Goal: Find specific page/section: Find specific page/section

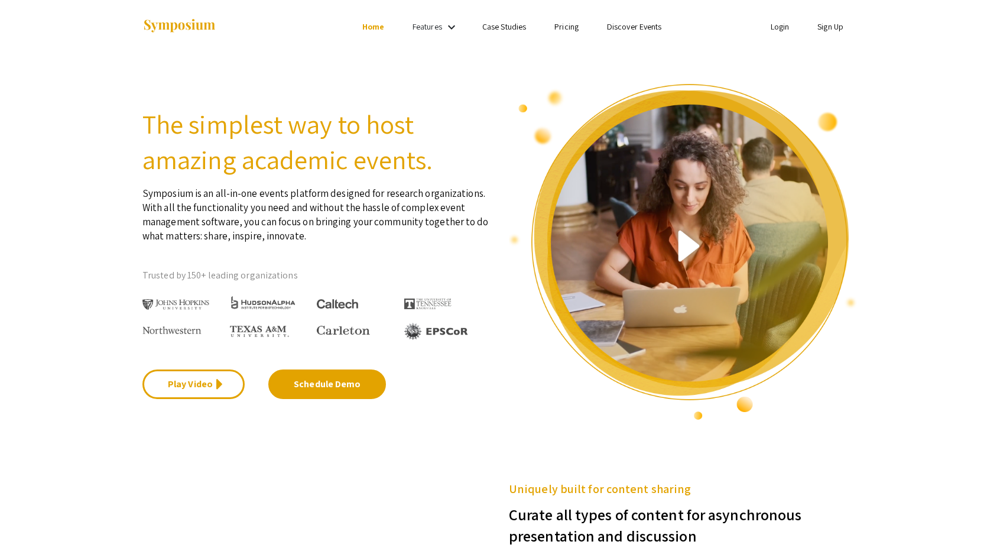
click at [443, 32] on div "Features keyboard_arrow_down" at bounding box center [435, 26] width 47 height 15
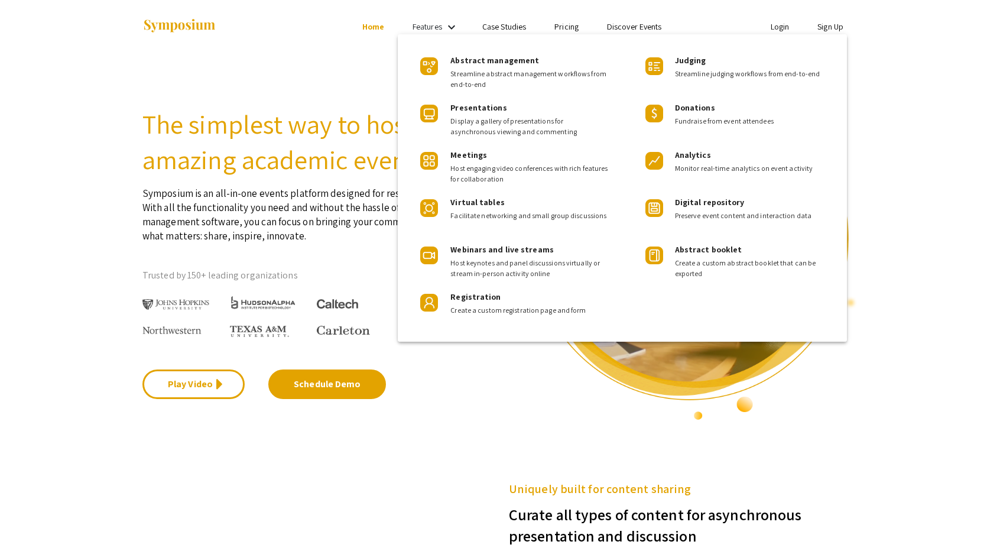
click at [438, 25] on div at bounding box center [500, 275] width 1000 height 551
